Goal: Task Accomplishment & Management: Use online tool/utility

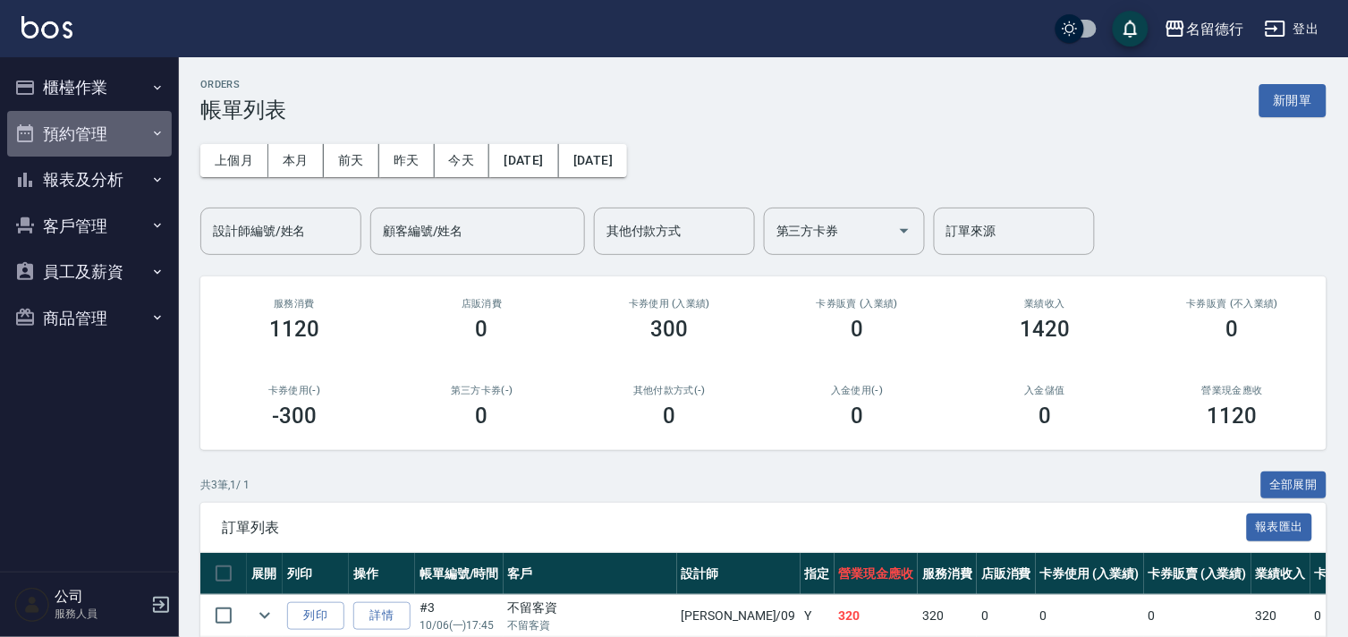
click at [91, 136] on button "預約管理" at bounding box center [89, 134] width 165 height 47
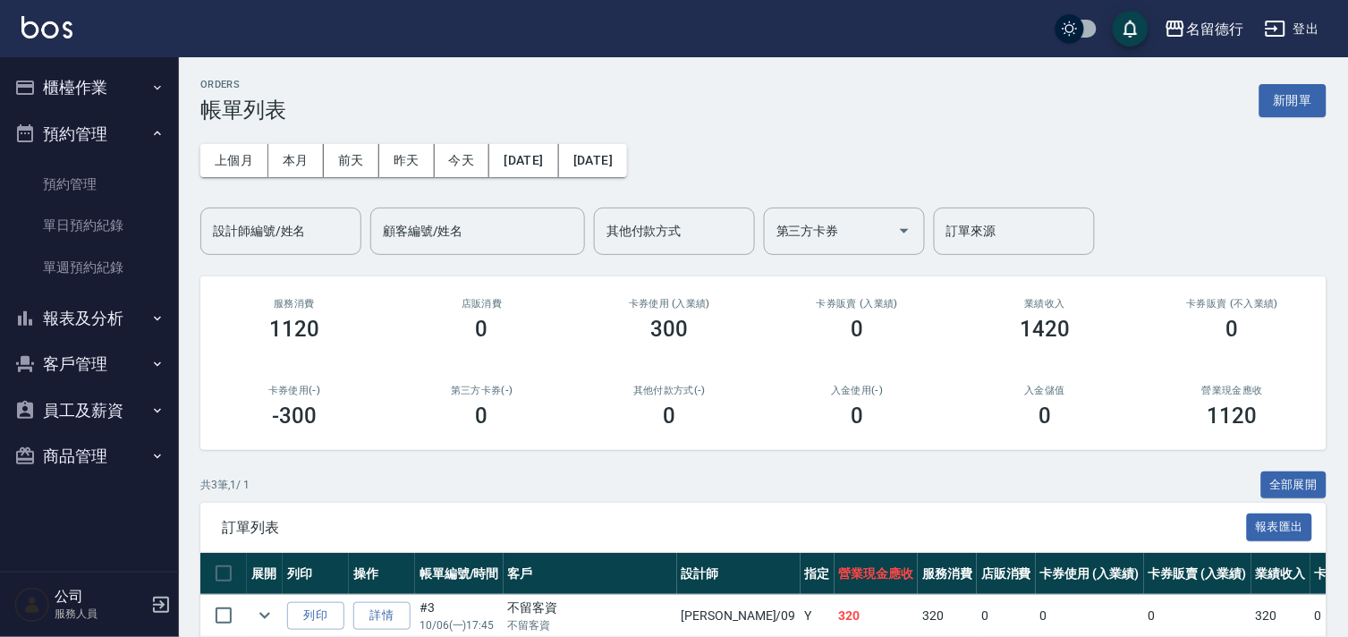
click at [69, 64] on button "櫃檯作業" at bounding box center [89, 87] width 165 height 47
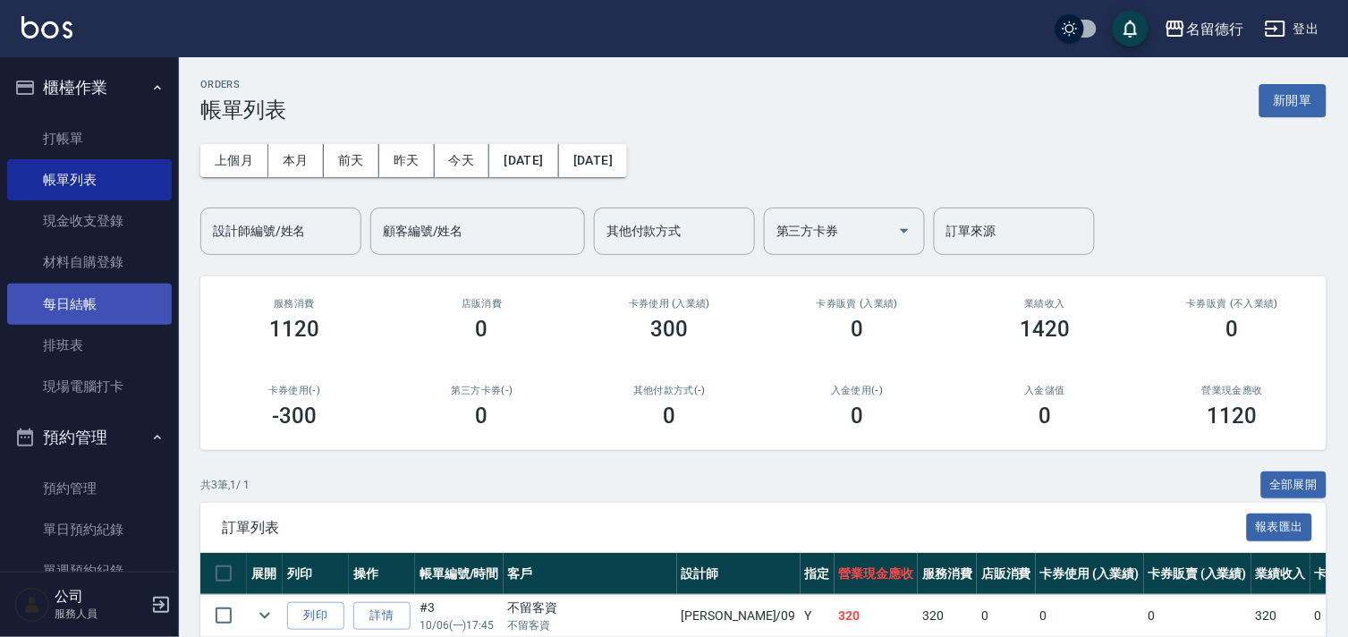
click at [88, 305] on link "每日結帳" at bounding box center [89, 304] width 165 height 41
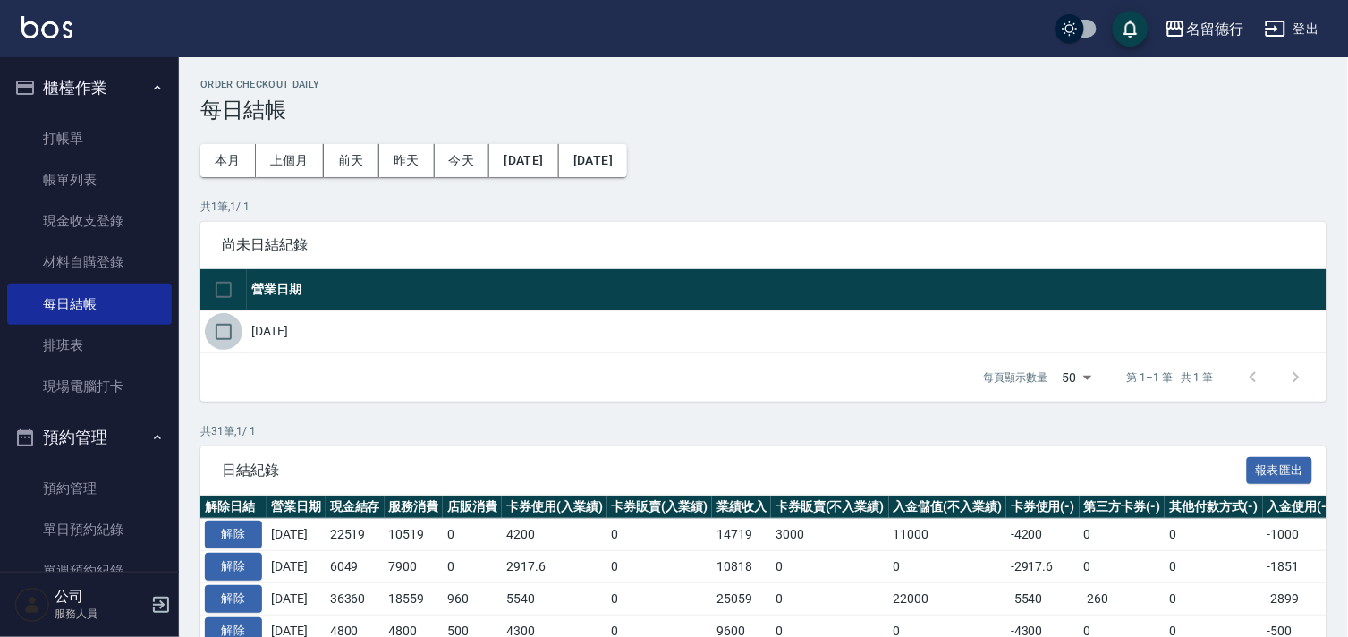
click at [230, 336] on input "checkbox" at bounding box center [224, 332] width 38 height 38
checkbox input "true"
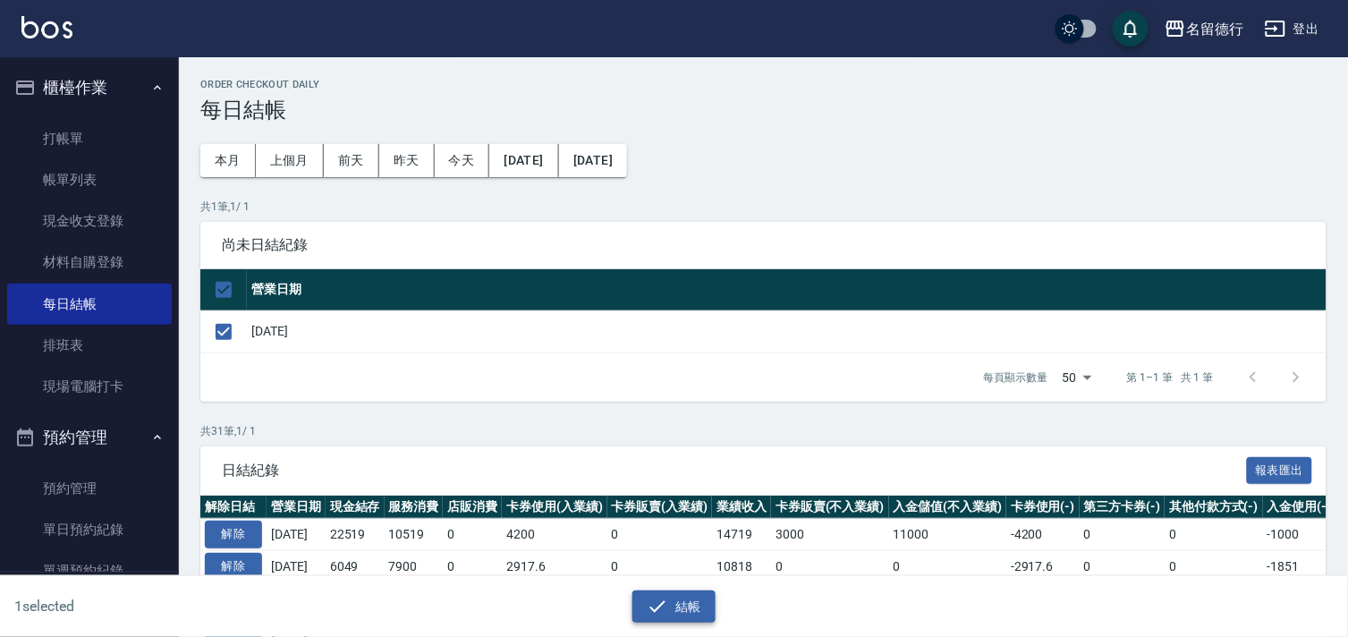
click at [681, 606] on button "結帳" at bounding box center [674, 607] width 83 height 33
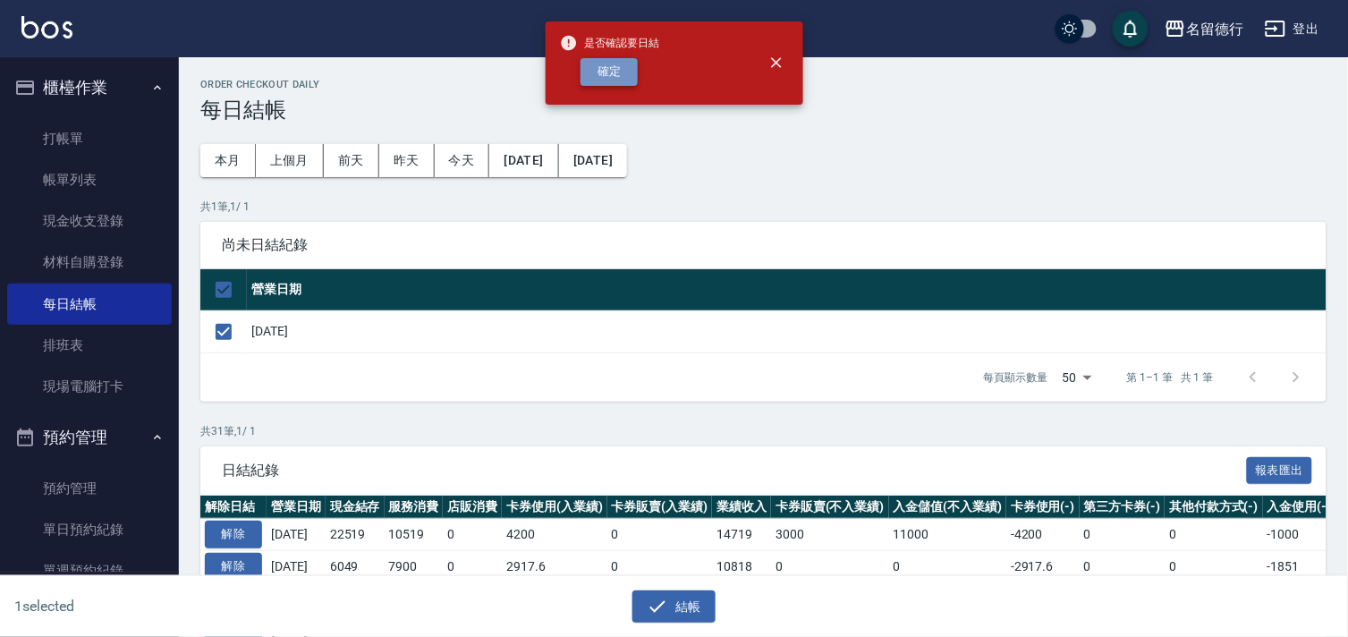
click at [623, 73] on button "確定" at bounding box center [609, 72] width 57 height 28
checkbox input "false"
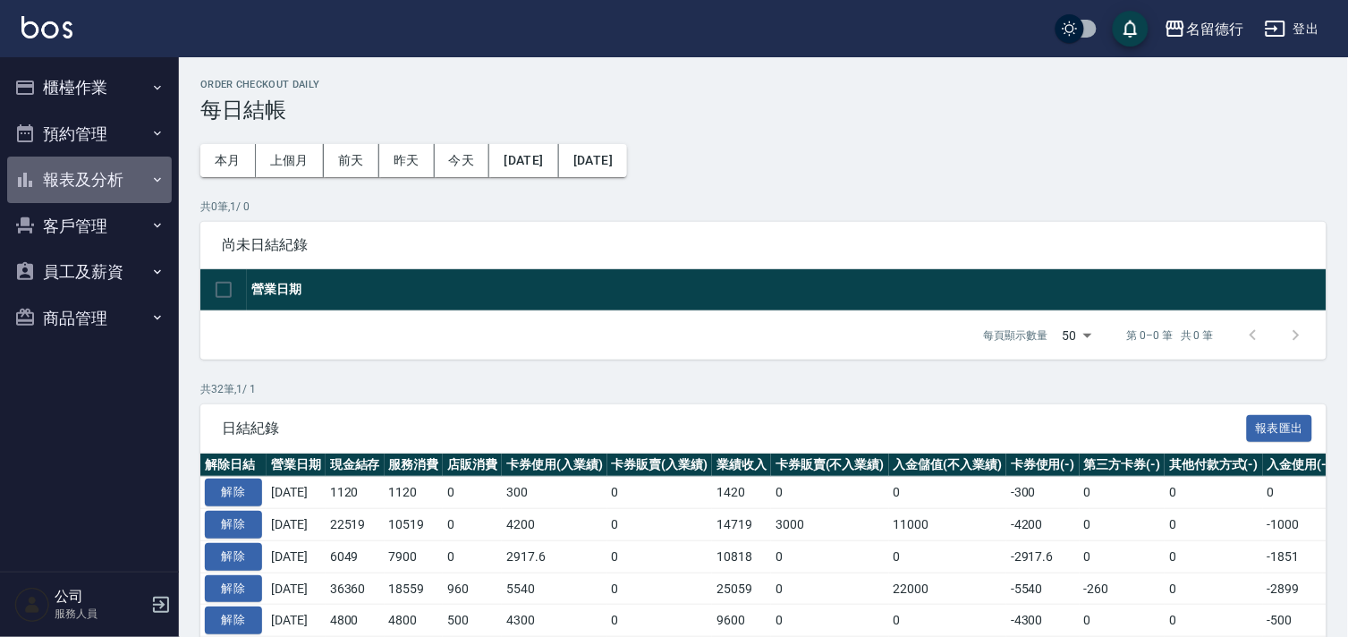
click at [60, 179] on button "報表及分析" at bounding box center [89, 180] width 165 height 47
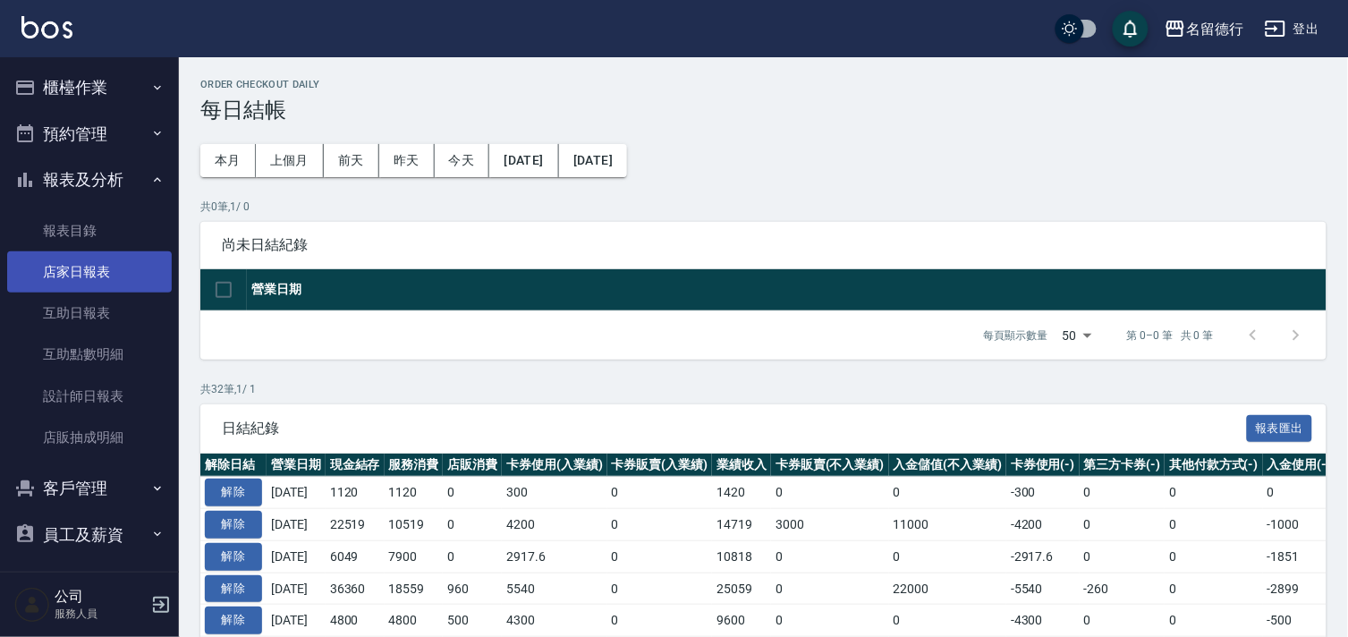
click at [68, 276] on link "店家日報表" at bounding box center [89, 271] width 165 height 41
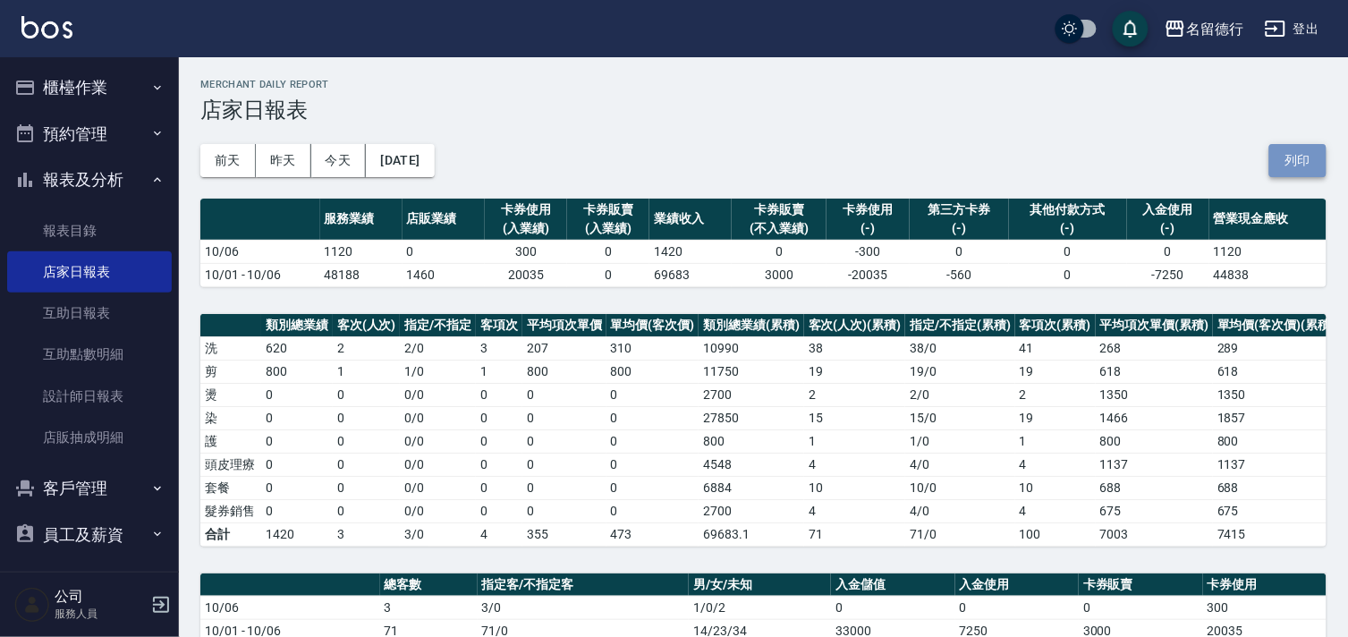
click at [1304, 161] on button "列印" at bounding box center [1298, 160] width 57 height 33
click at [72, 398] on link "設計師日報表" at bounding box center [89, 396] width 165 height 41
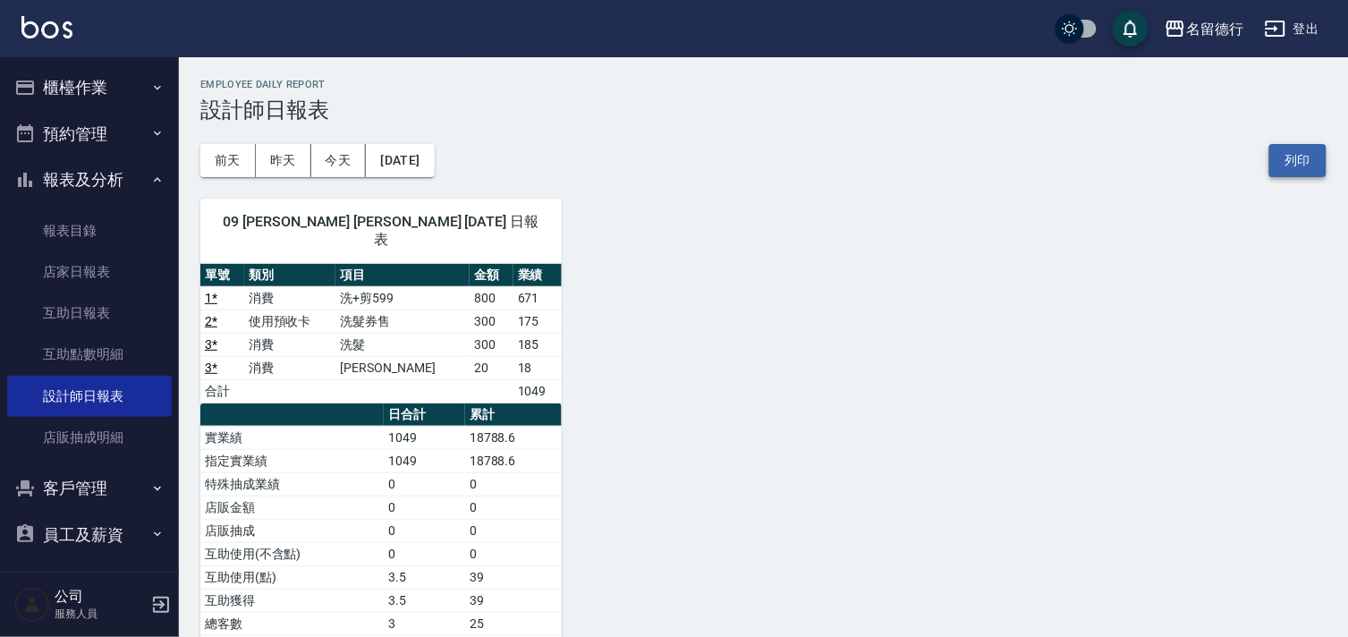
click at [1286, 155] on button "列印" at bounding box center [1298, 160] width 57 height 33
